Goal: Task Accomplishment & Management: Use online tool/utility

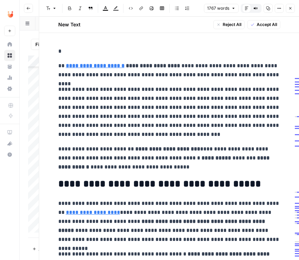
scroll to position [1654, 0]
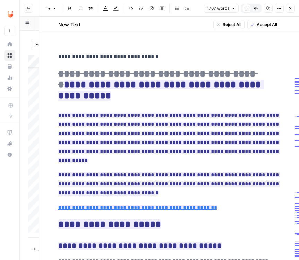
click at [290, 9] on icon "button" at bounding box center [290, 8] width 4 height 4
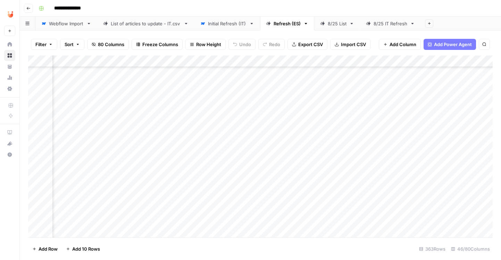
scroll to position [390, 1644]
click at [453, 81] on div "Add Column" at bounding box center [260, 148] width 464 height 184
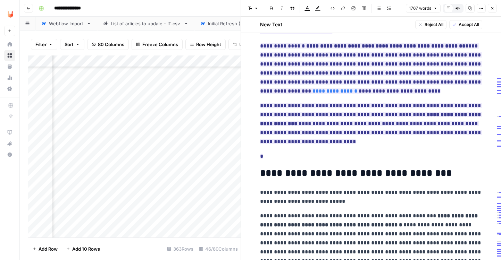
scroll to position [1168, 0]
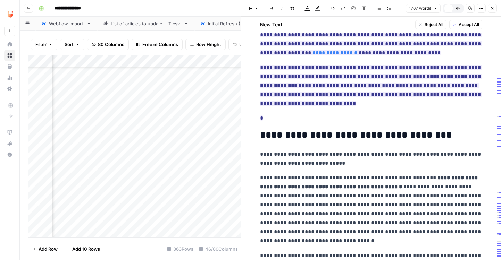
click at [368, 93] on div "**********" at bounding box center [371, 38] width 230 height 2325
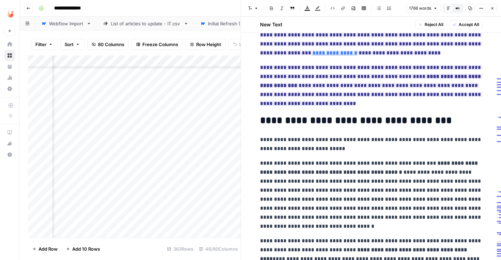
click at [464, 25] on span "Accept All" at bounding box center [469, 25] width 20 height 6
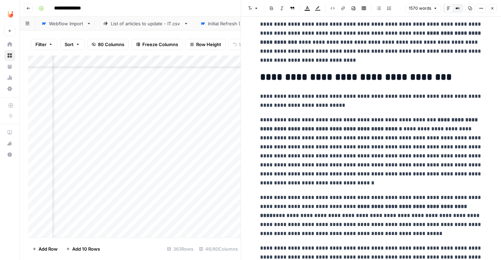
scroll to position [1151, 0]
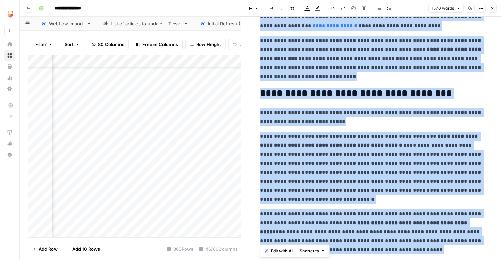
copy div "**********"
click at [167, 82] on div "Add Column" at bounding box center [134, 148] width 212 height 184
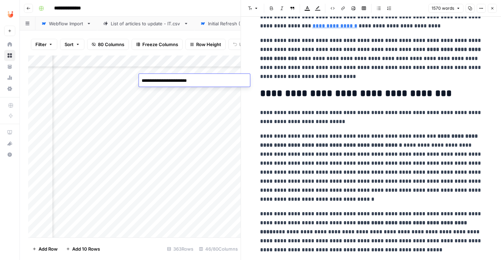
click at [494, 10] on button "Close" at bounding box center [492, 8] width 9 height 9
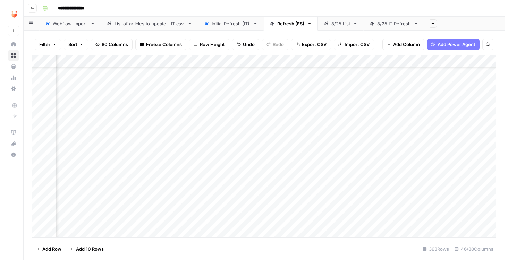
scroll to position [922, 1322]
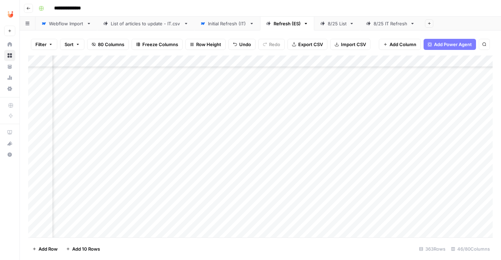
click at [410, 104] on div "Add Column" at bounding box center [260, 148] width 464 height 184
click at [409, 129] on div "Add Column" at bounding box center [260, 148] width 464 height 184
click at [408, 187] on div "Add Column" at bounding box center [260, 148] width 464 height 184
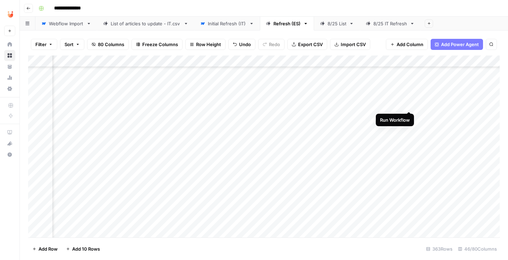
click at [409, 103] on div "Add Column" at bounding box center [264, 148] width 472 height 184
click at [456, 101] on div "Add Column" at bounding box center [264, 148] width 472 height 184
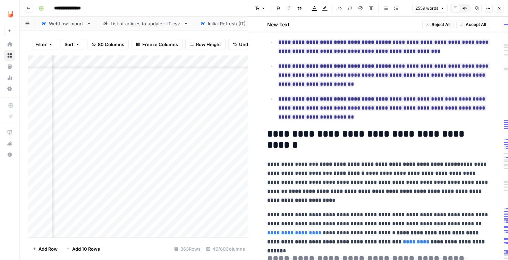
scroll to position [1580, 0]
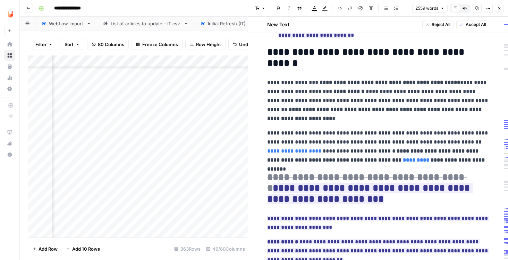
click at [476, 25] on span "Accept All" at bounding box center [476, 25] width 20 height 6
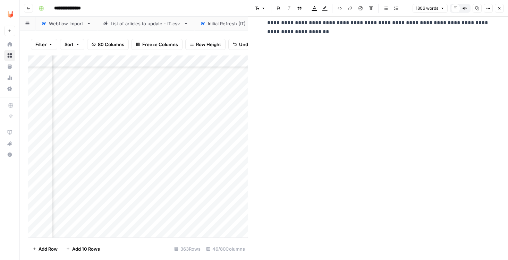
scroll to position [2282, 0]
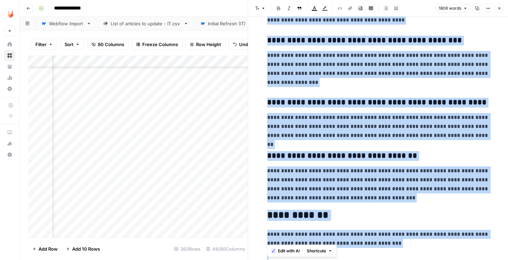
copy div "**********"
click at [499, 10] on icon "button" at bounding box center [499, 8] width 4 height 4
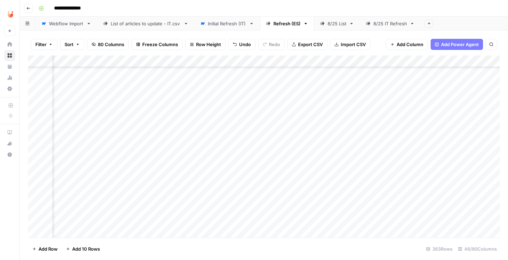
click at [456, 91] on div "Add Column" at bounding box center [264, 148] width 472 height 184
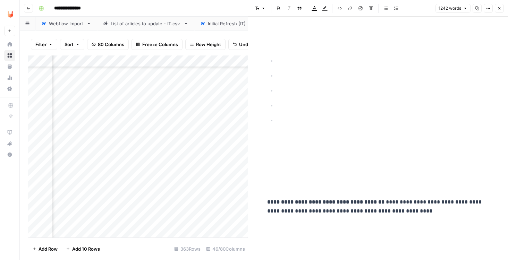
scroll to position [1449, 0]
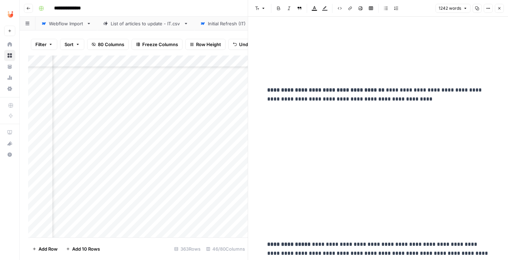
click at [501, 9] on icon "button" at bounding box center [499, 8] width 4 height 4
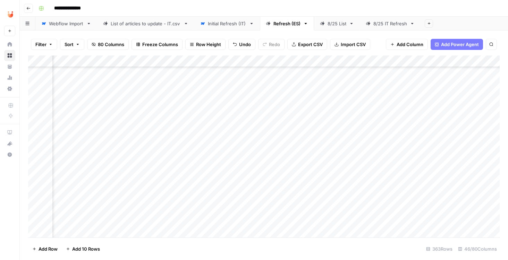
click at [456, 160] on div "Add Column" at bounding box center [264, 148] width 472 height 184
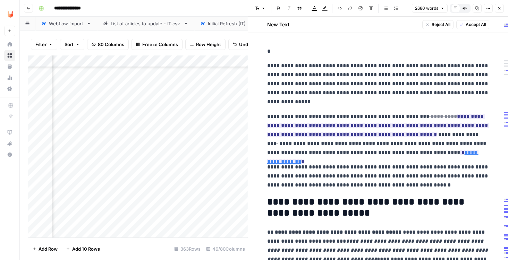
click at [472, 22] on span "Accept All" at bounding box center [476, 25] width 20 height 6
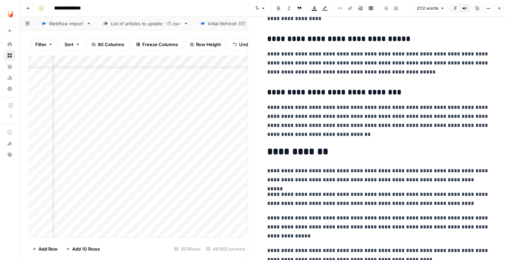
click at [375, 126] on p "**********" at bounding box center [378, 121] width 222 height 36
copy div "**********"
click at [498, 10] on button "Close" at bounding box center [499, 8] width 9 height 9
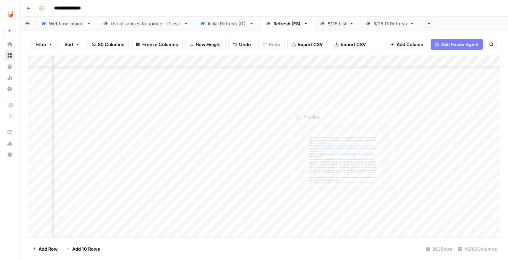
scroll to position [1024, 1640]
click at [456, 178] on div "Add Column" at bounding box center [264, 148] width 472 height 184
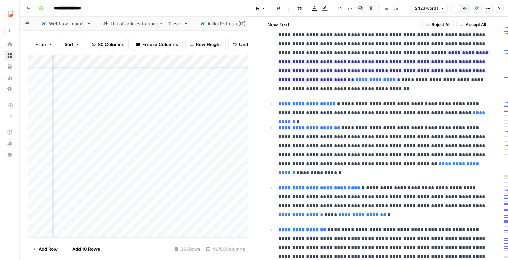
scroll to position [686, 0]
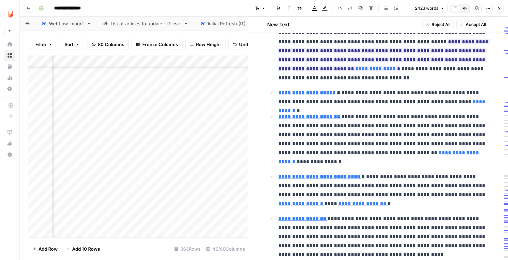
click at [498, 8] on icon "button" at bounding box center [499, 8] width 4 height 4
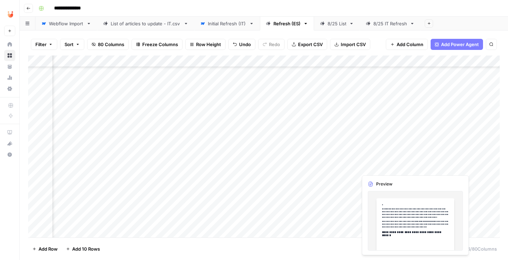
click at [457, 165] on div "Add Column" at bounding box center [264, 148] width 472 height 184
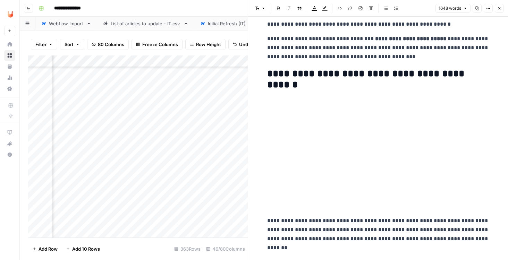
scroll to position [56, 0]
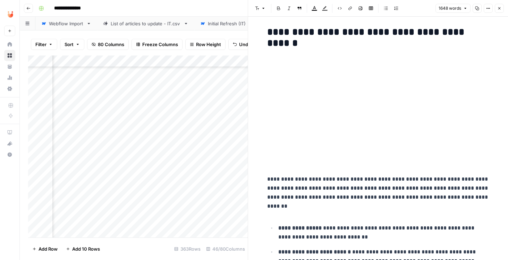
scroll to position [81, 0]
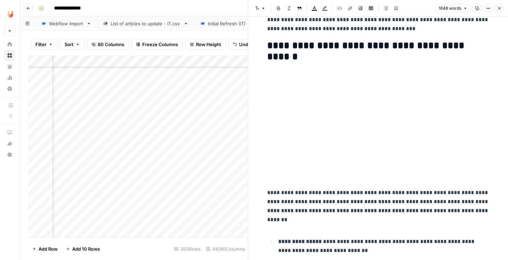
click at [498, 7] on icon "button" at bounding box center [499, 8] width 4 height 4
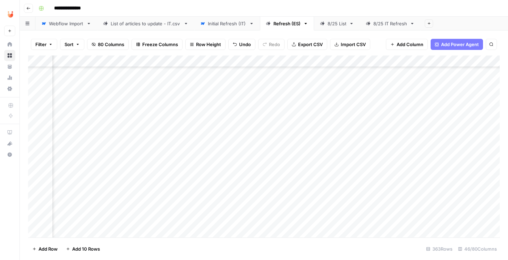
scroll to position [901, 1439]
